Goal: Complete application form: Complete application form

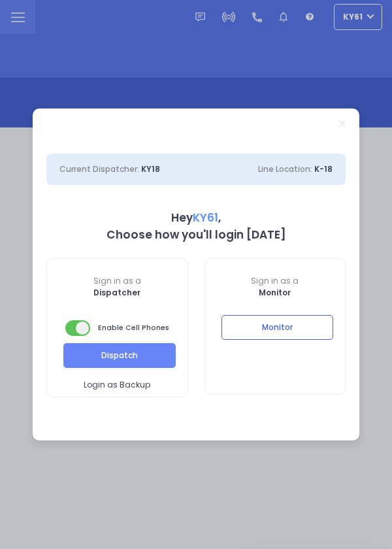
select select "7"
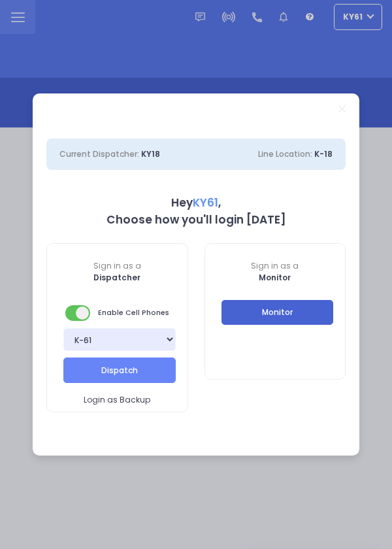
click at [302, 318] on button "Monitor" at bounding box center [278, 312] width 112 height 25
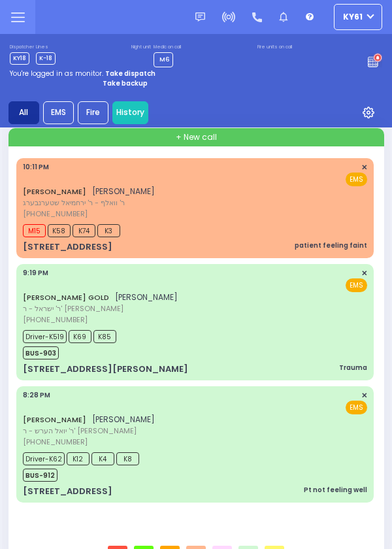
click at [229, 211] on div "[PERSON_NAME] [PERSON_NAME] ר' וואלף - ר' [PERSON_NAME] [PHONE_NUMBER] 10:11 PM…" at bounding box center [195, 191] width 344 height 58
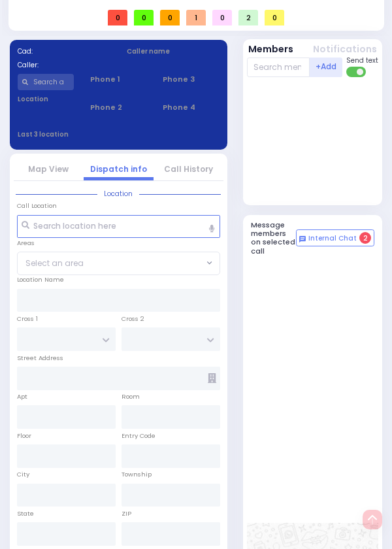
scroll to position [639, 0]
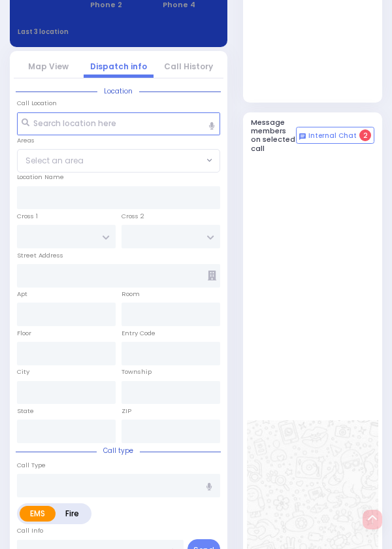
select select
type input "patient feeling faint"
radio input "true"
type input "[PERSON_NAME]"
type input "GOLDENBERG"
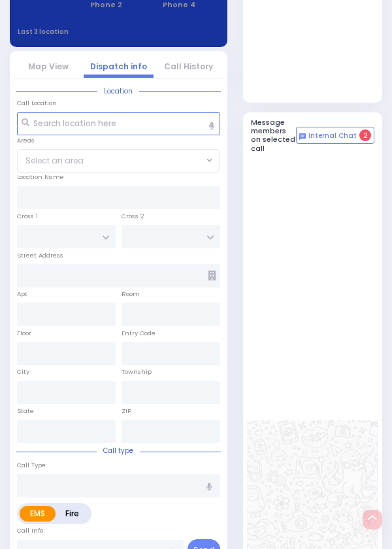
select select
type input "22:11"
type input "22:13"
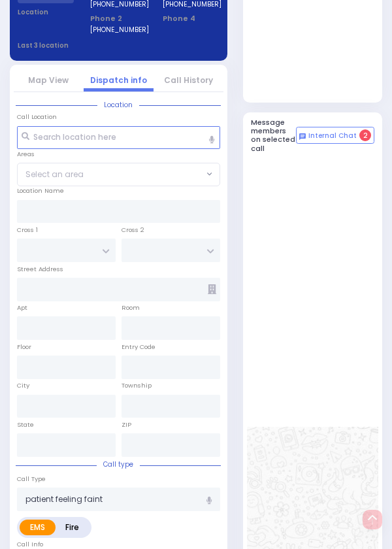
type input "ZENTA RD"
type input "KOSNITZ DR"
type input "29 SCHUNNEMUNK RD"
type input "301"
type input "[PERSON_NAME]"
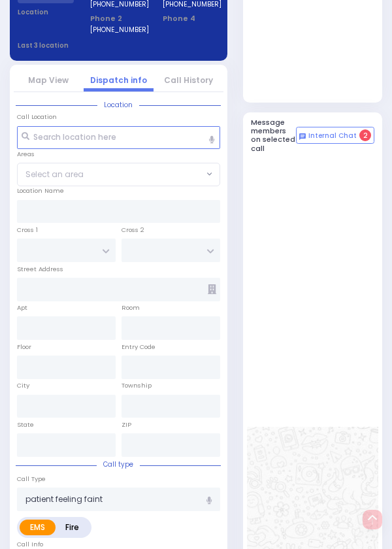
type input "[US_STATE]"
type input "10950"
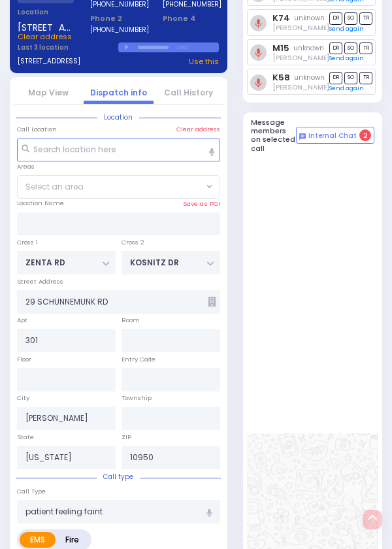
select select "SECTION 2"
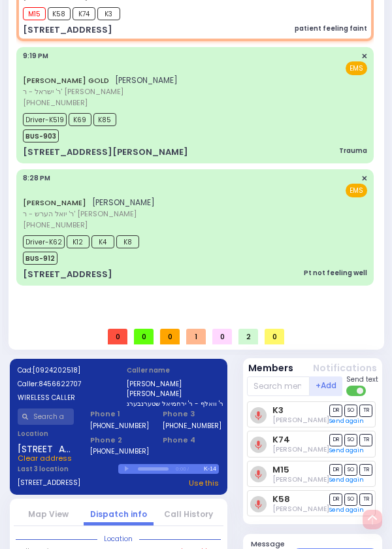
scroll to position [0, 0]
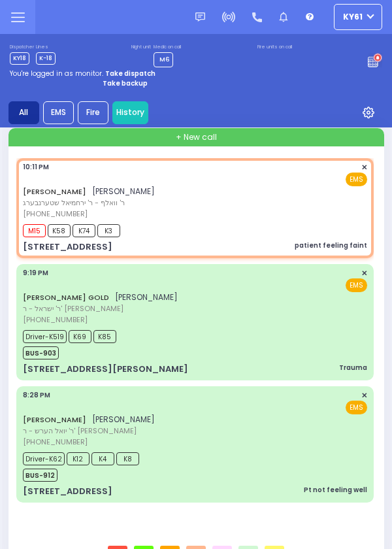
click at [257, 331] on div "Driver-K519 K69 K85 BUS-903" at bounding box center [195, 343] width 344 height 33
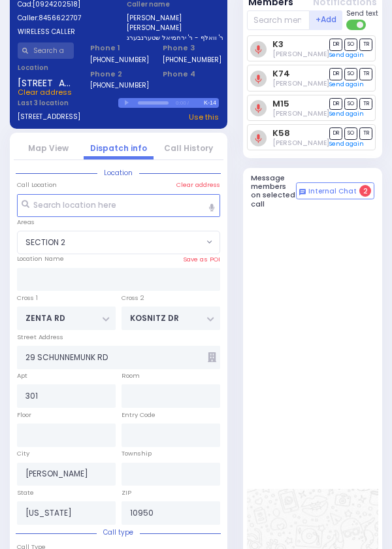
scroll to position [639, 0]
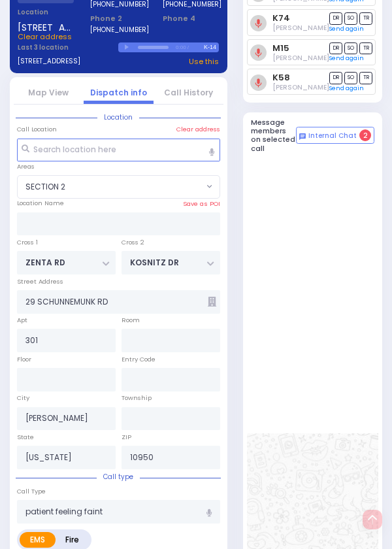
select select
type input "Trauma"
radio input "true"
type input "[PERSON_NAME]"
type input "GOLD"
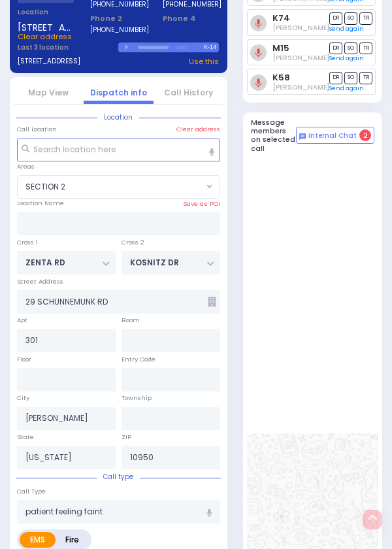
type input "Burech"
type input "Gold"
type input "2"
select select "Year"
select select "[DEMOGRAPHIC_DATA]"
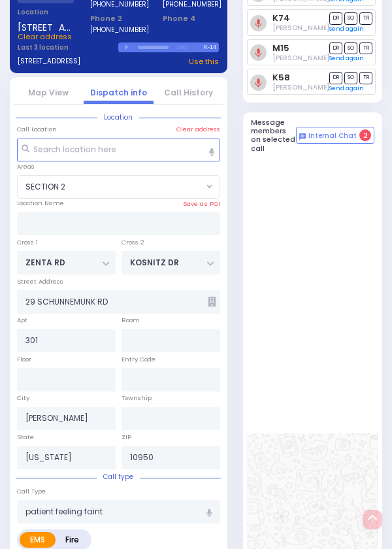
type input "21:19"
type input "21:21"
type input "21:23"
type input "21:40"
type input "22:10"
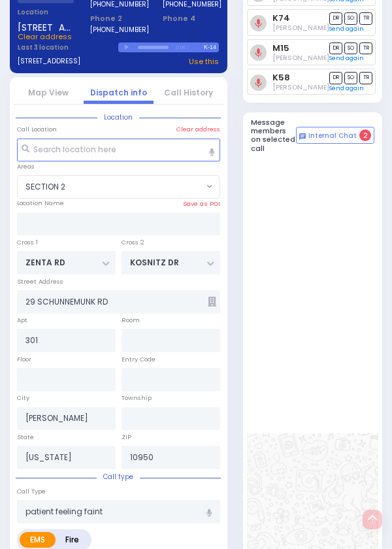
type input "22:25"
type input "Westchester Medical Center 100 Woods Rd Valhalla"
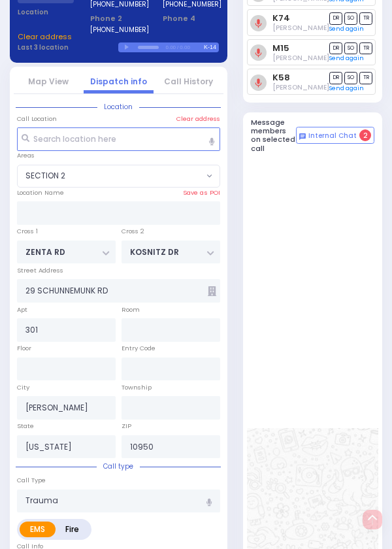
type input "SATMAR DR"
type input "TAYLOR COURT"
type input "13 HAYES CT"
type input "312"
type input "Monroe"
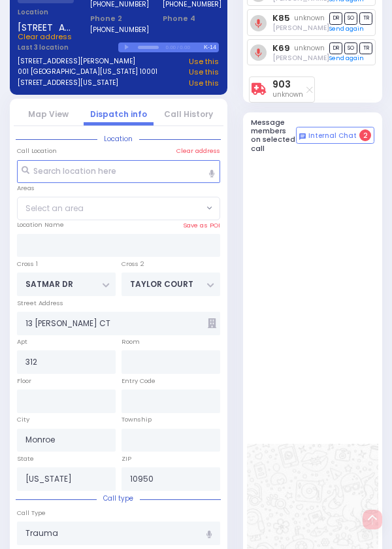
select select "SECTION 3"
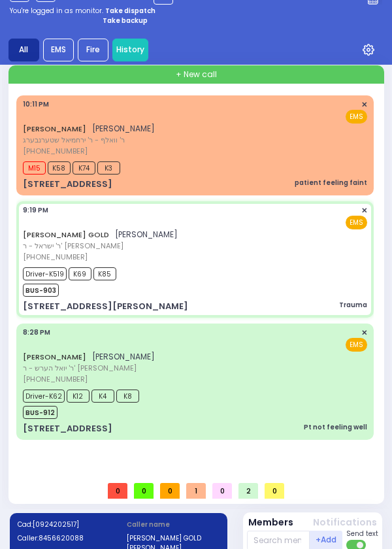
scroll to position [0, 0]
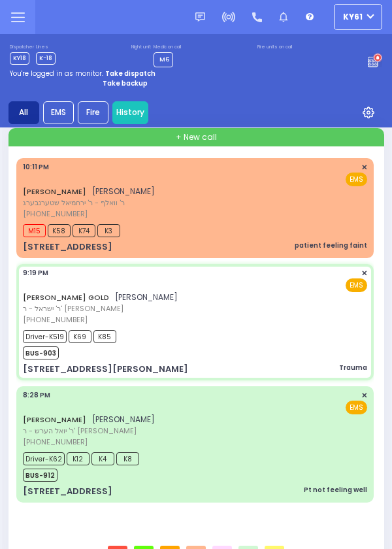
click at [259, 437] on div "SHLOME MOSHKOWITZ שלמה מאשקאוויטש ר' יואל הערש - ר' ישראל משה לאנדא (845) 500-7…" at bounding box center [195, 419] width 344 height 58
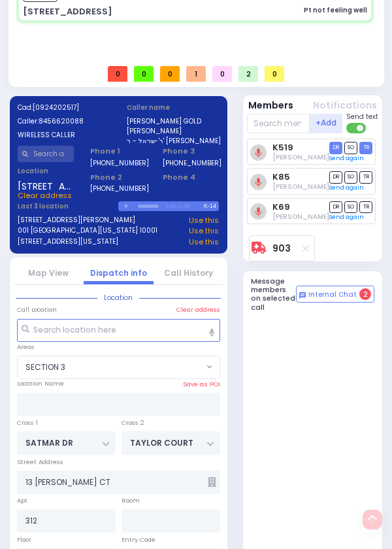
scroll to position [639, 0]
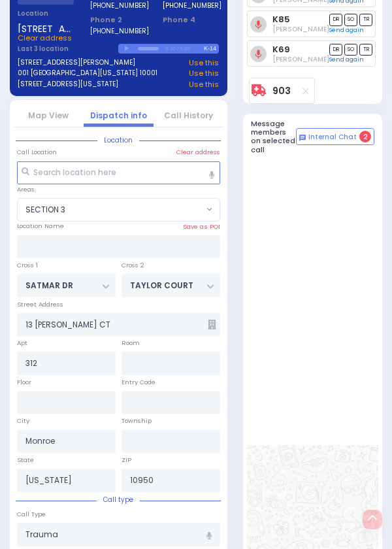
select select
type input "Pt not feeling well"
radio input "true"
type input "SHLOME"
type input "MOSHKOWITZ"
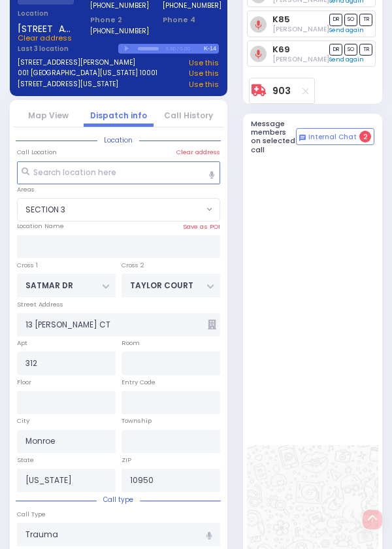
type input "Raizy"
type input "Katz"
type input "1"
select select "Year"
select select "[DEMOGRAPHIC_DATA]"
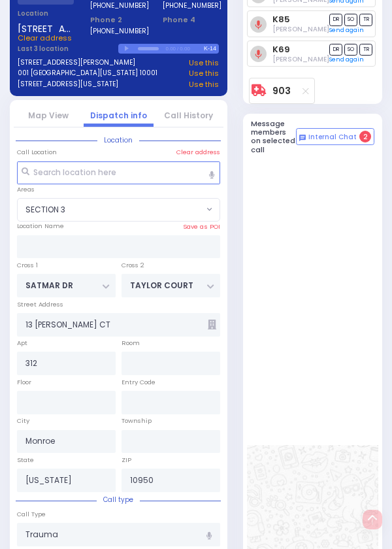
type input "20:28"
type input "20:31"
type input "20:34"
type input "20:55"
type input "21:44"
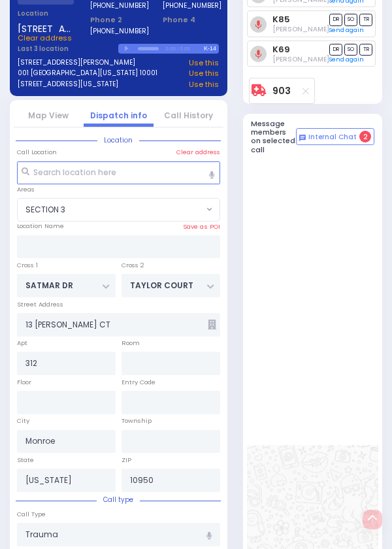
type input "22:01"
type input "New York Presbyterian Hospital- Columbia Campus 622, West 168th Street New York…"
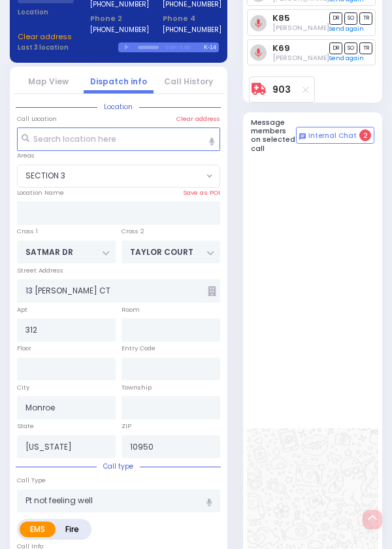
type input "PAKSH PL"
type input "SEVEN SPRINGS MOUNTAIN RD"
type input "2 NICKLESBURG RD"
type input "101"
type input "Kiryas Joel"
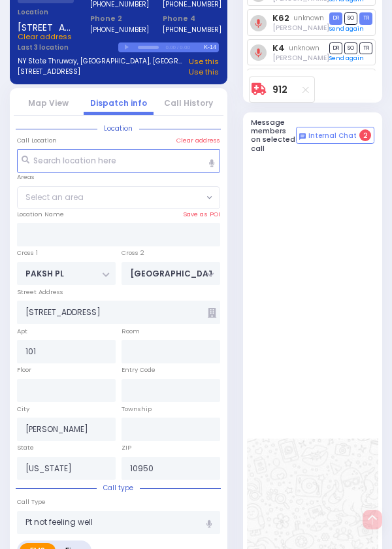
select select "ATZEI TAMURIM"
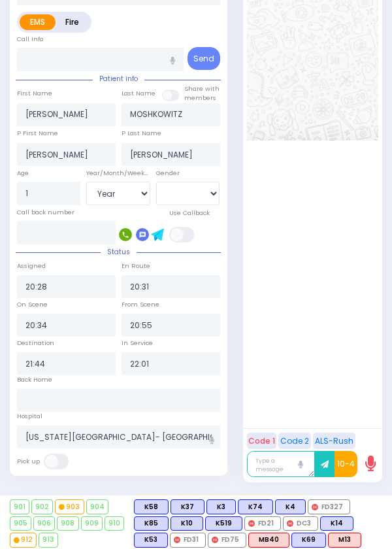
scroll to position [1182, 0]
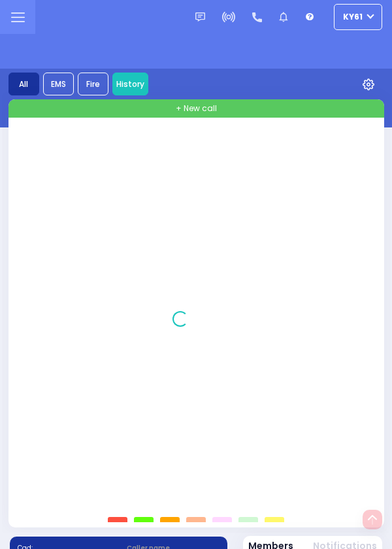
select select "Year"
select select "[DEMOGRAPHIC_DATA]"
